Goal: Information Seeking & Learning: Understand process/instructions

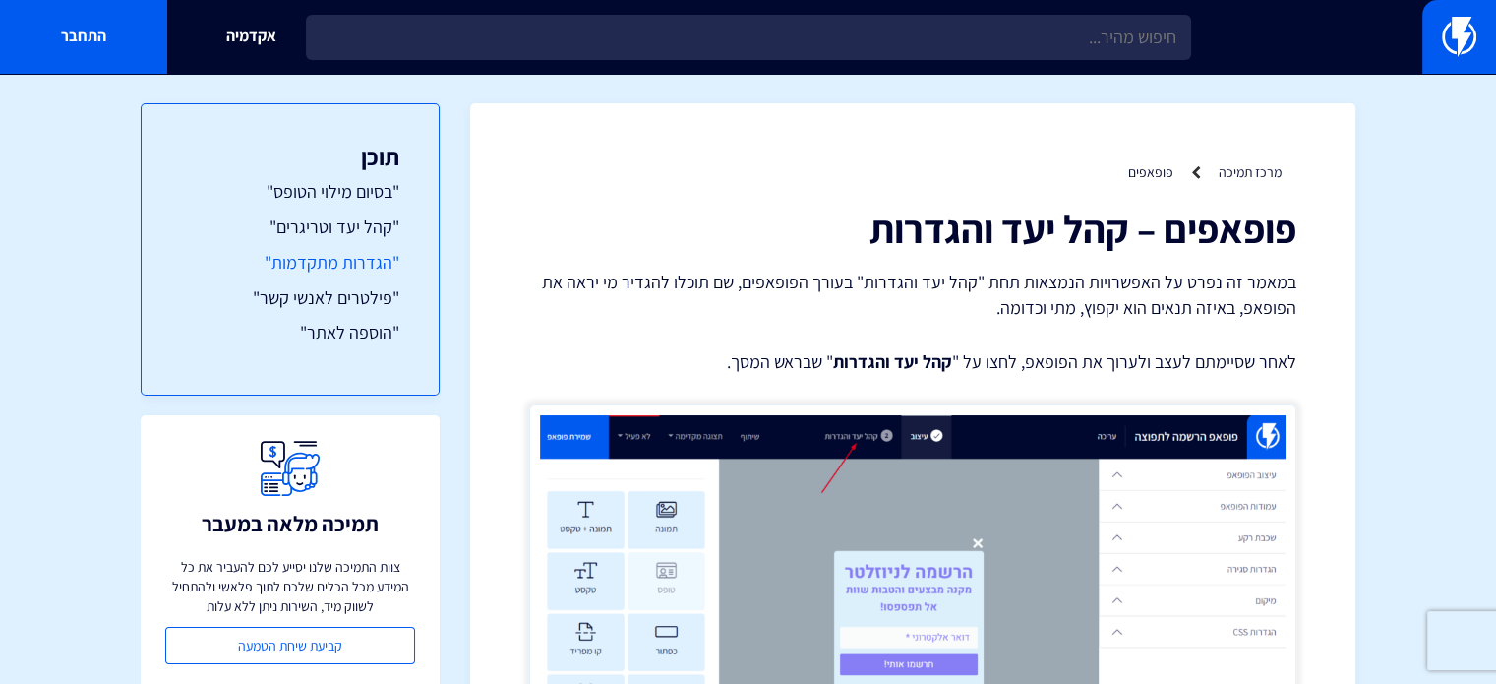
click at [355, 261] on link ""הגדרות מתקדמות"" at bounding box center [290, 263] width 218 height 26
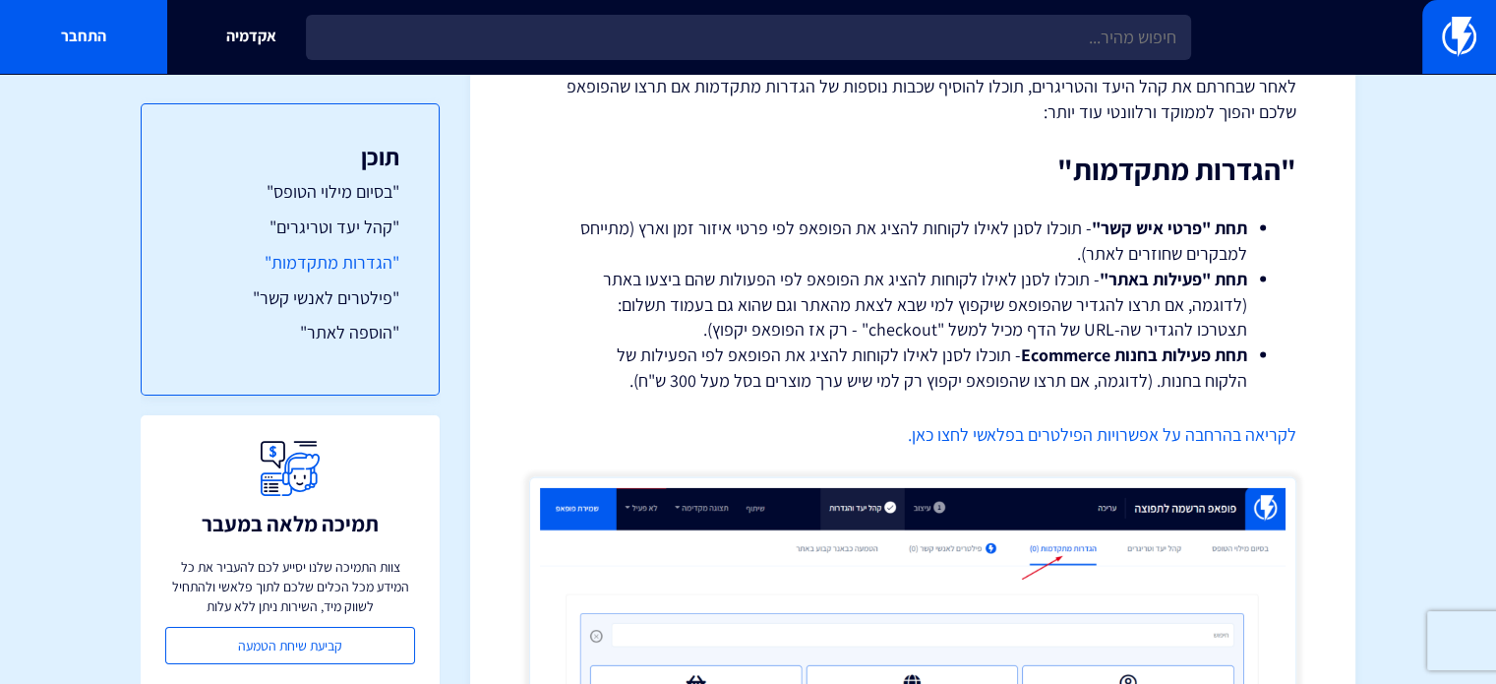
scroll to position [4201, 0]
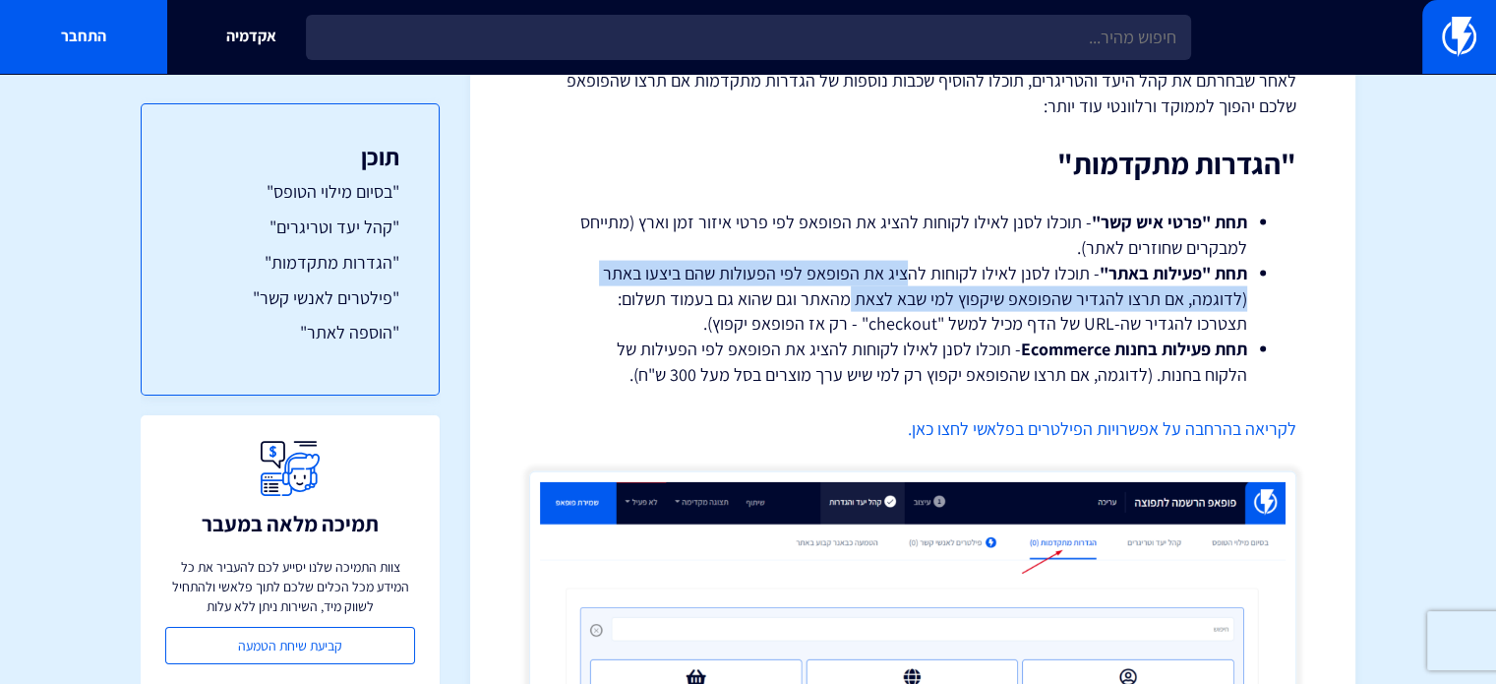
drag, startPoint x: 903, startPoint y: 271, endPoint x: 858, endPoint y: 295, distance: 51.0
click at [858, 295] on li "תחת "פעילות באתר" - תוכלו לסנן לאילו לקוחות להציג את הפופאפ לפי הפעולות שהם ביצ…" at bounding box center [912, 299] width 669 height 76
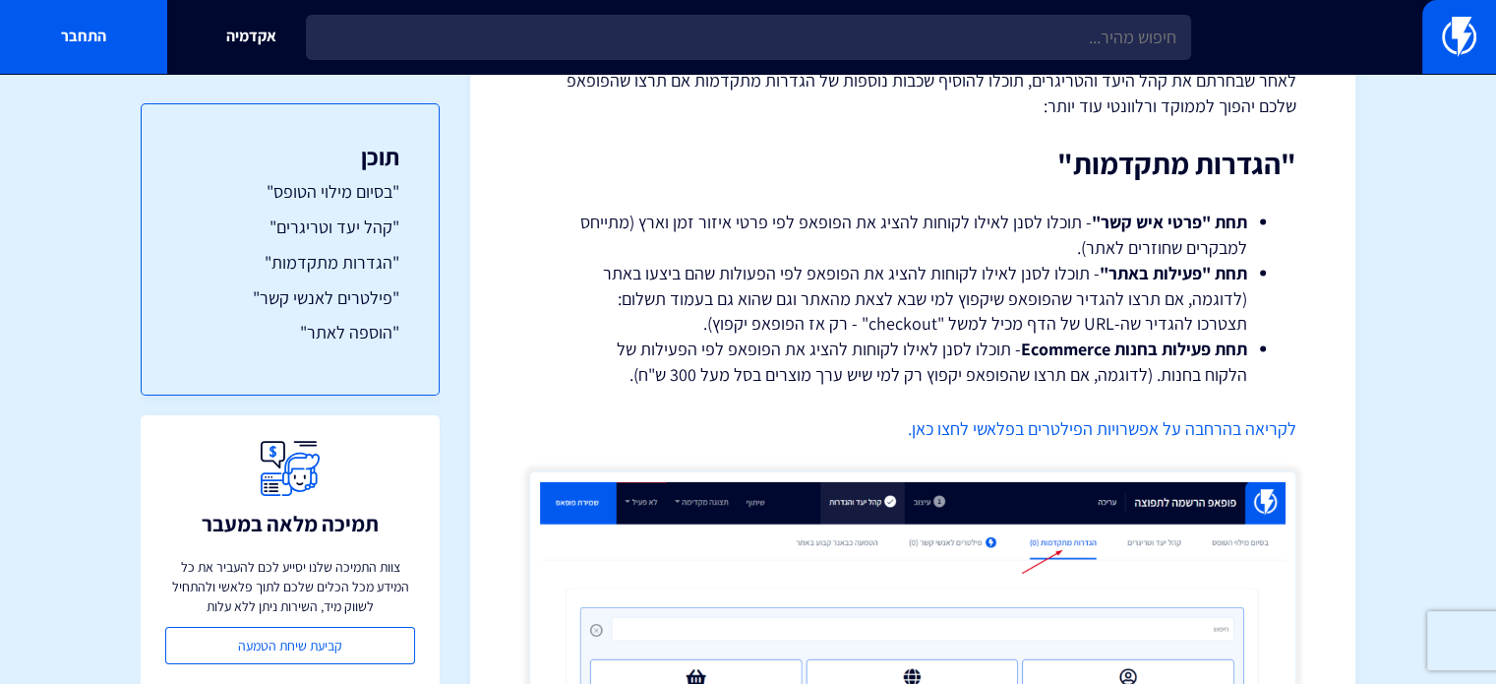
click at [847, 310] on li "תחת "פעילות באתר" - תוכלו לסנן לאילו לקוחות להציג את הפופאפ לפי הפעולות שהם ביצ…" at bounding box center [912, 299] width 669 height 76
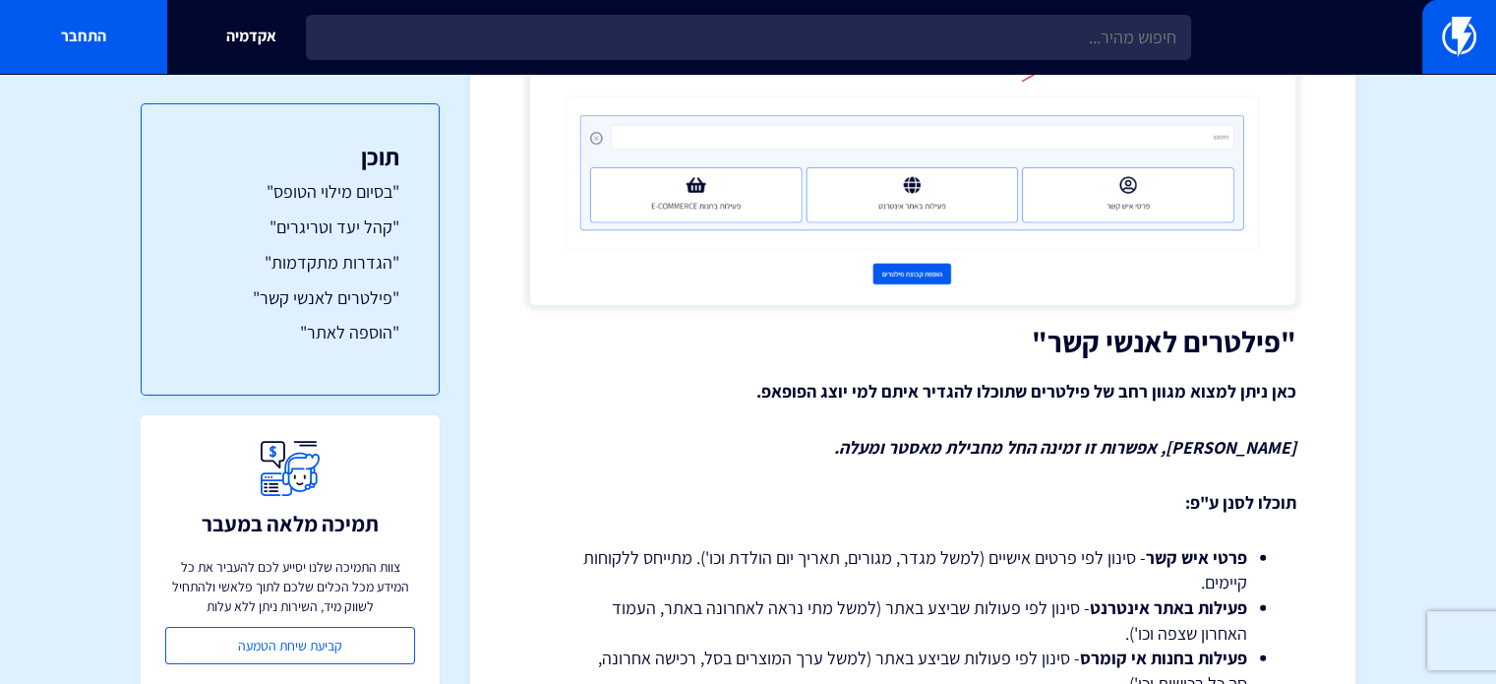
scroll to position [4398, 0]
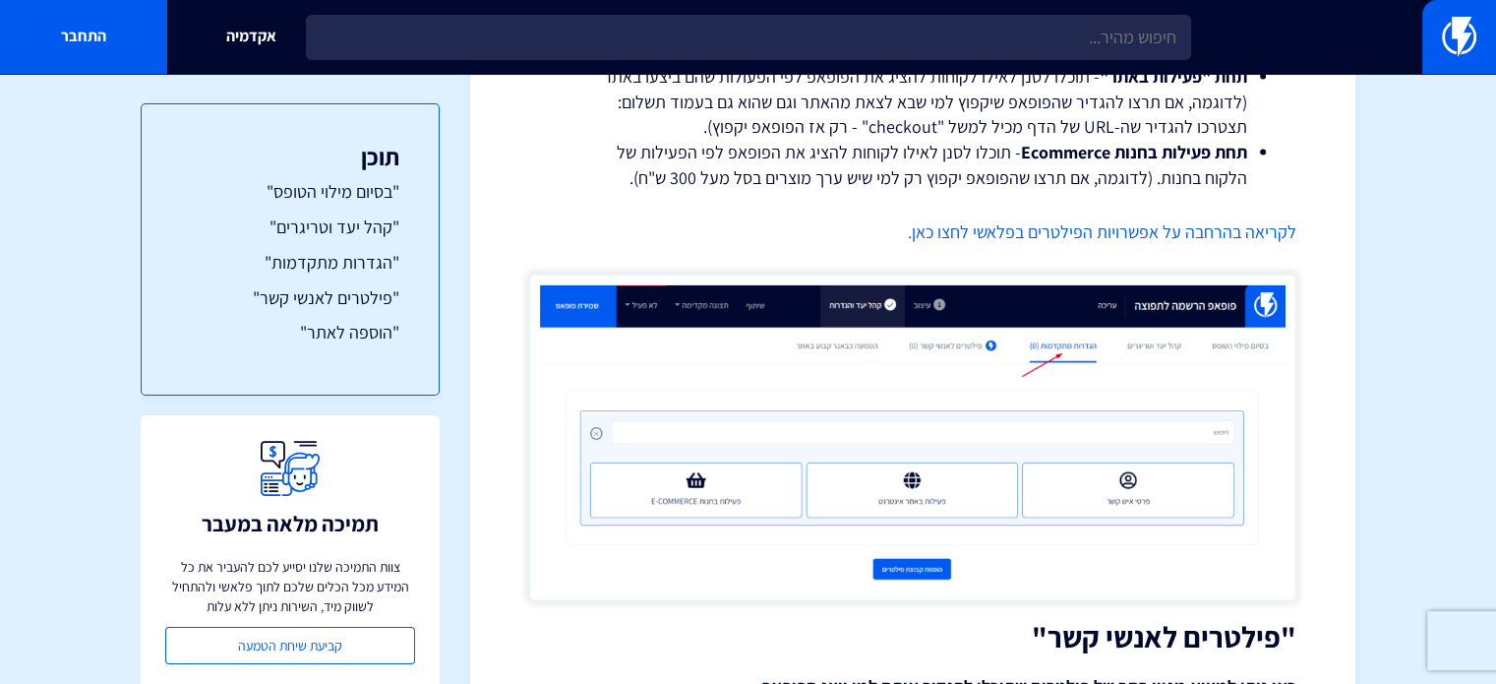
click at [964, 235] on link "לקריאה בהרחבה על אפשרויות הפילטרים בפלאשי לחצו כאן." at bounding box center [1102, 231] width 388 height 23
click at [1216, 231] on link "לקריאה בהרחבה על אפשרויות הפילטרים בפלאשי לחצו כאן." at bounding box center [1102, 231] width 388 height 23
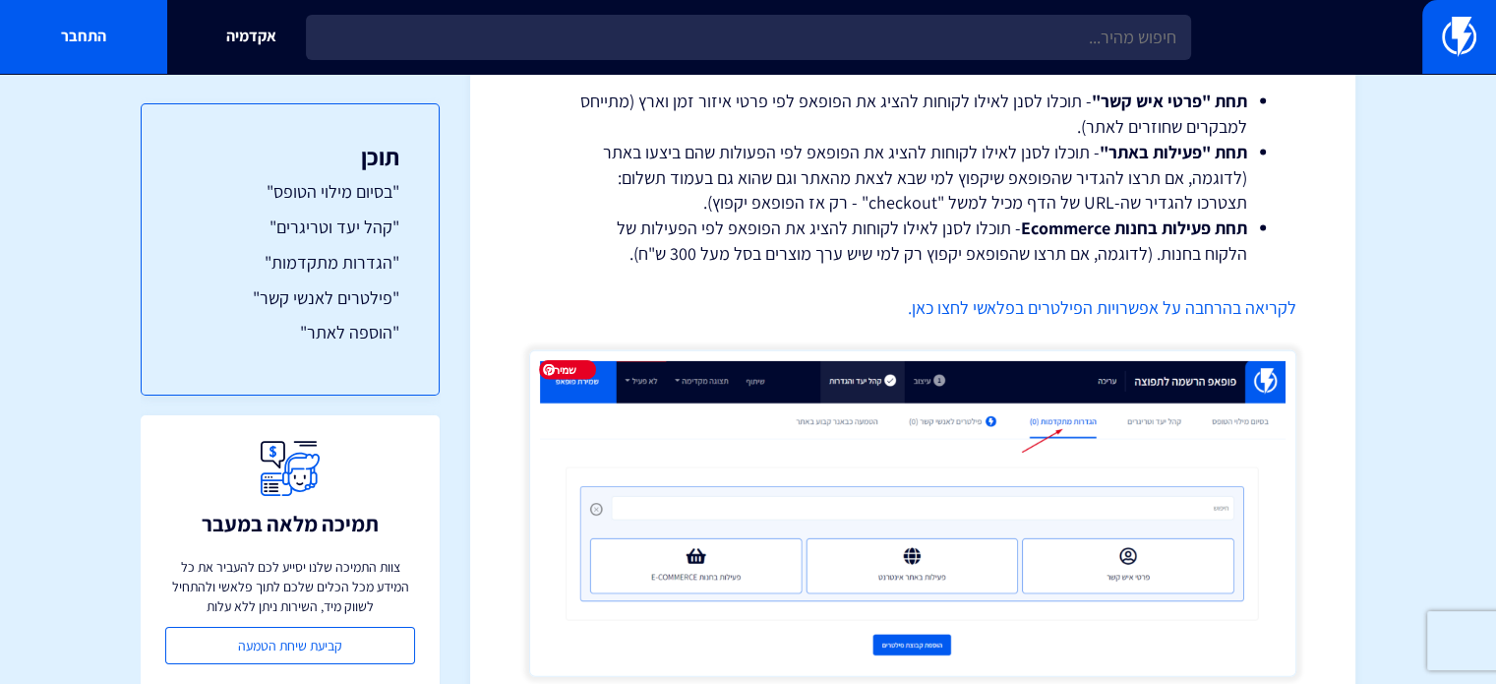
scroll to position [4525, 0]
